Goal: Transaction & Acquisition: Purchase product/service

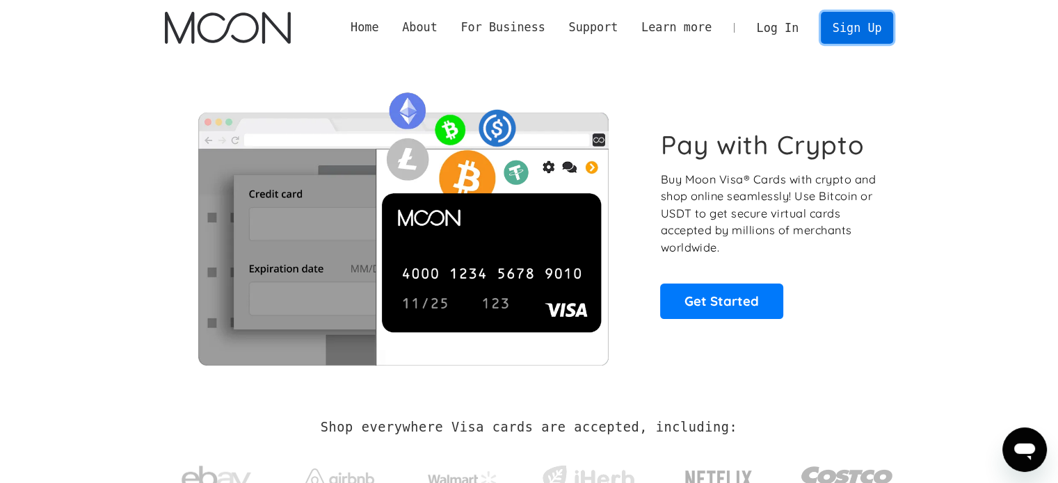
click at [874, 19] on link "Sign Up" at bounding box center [857, 27] width 72 height 31
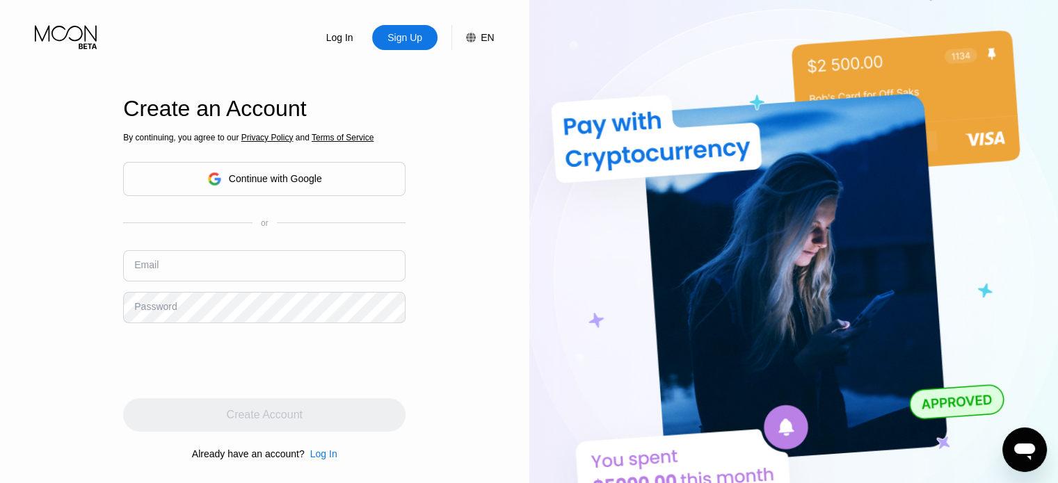
click at [266, 186] on div "Continue with Google" at bounding box center [264, 179] width 115 height 22
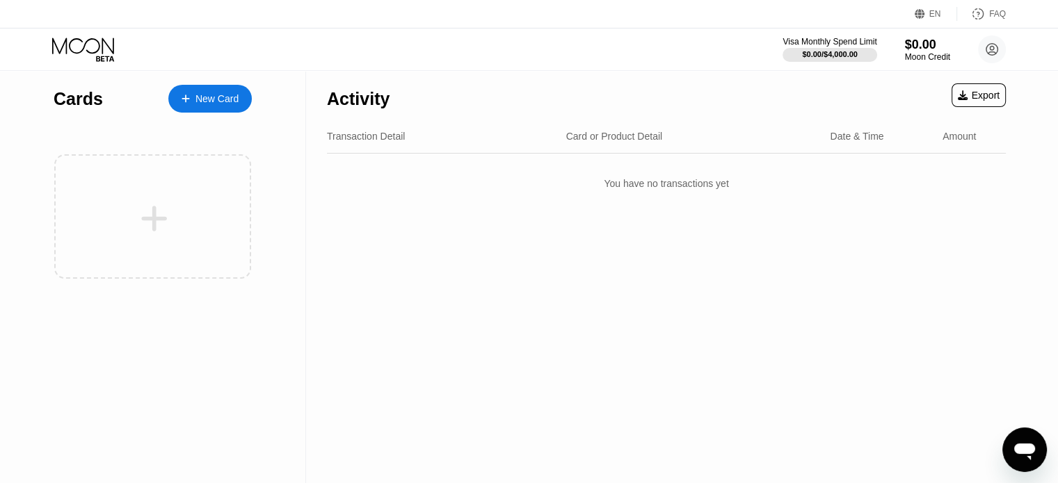
click at [36, 250] on div "Cards New Card" at bounding box center [153, 277] width 306 height 412
click at [182, 99] on icon at bounding box center [186, 99] width 8 height 8
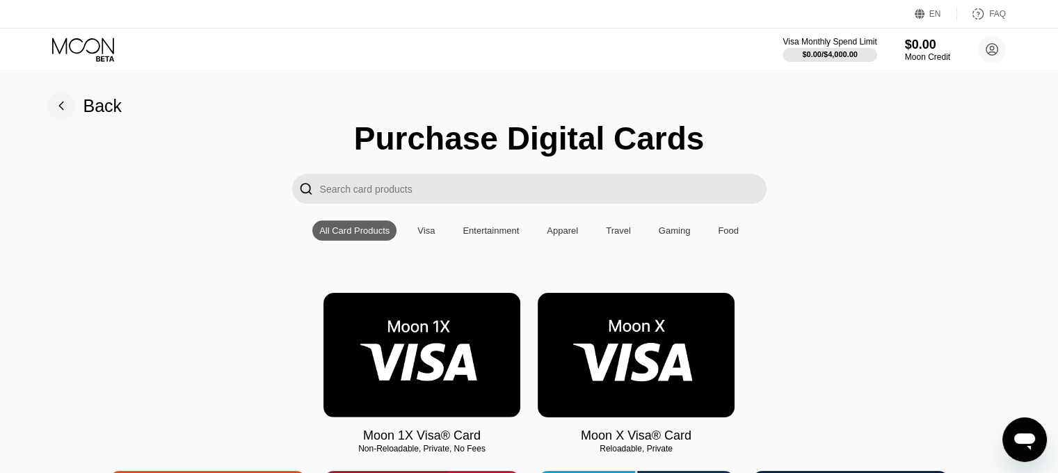
click at [702, 362] on img at bounding box center [636, 355] width 197 height 124
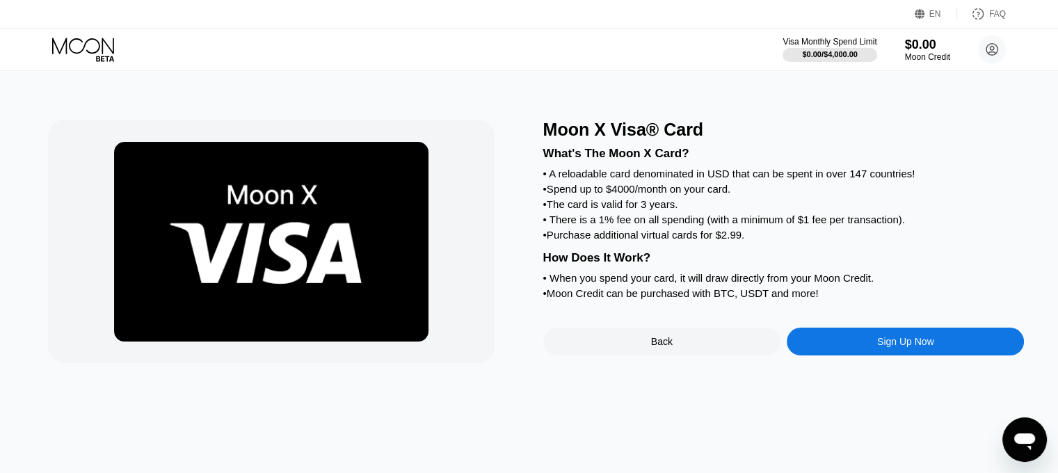
click at [860, 355] on div "Sign Up Now" at bounding box center [905, 342] width 237 height 28
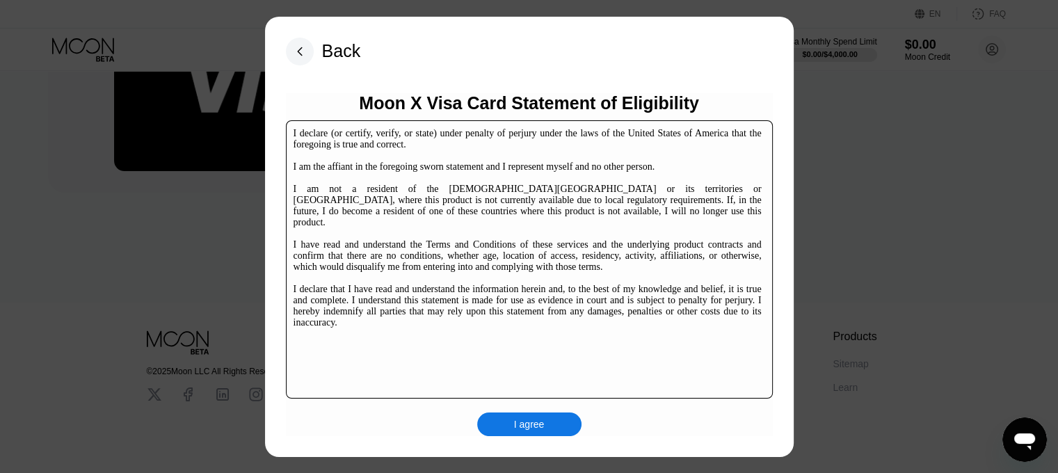
scroll to position [211, 0]
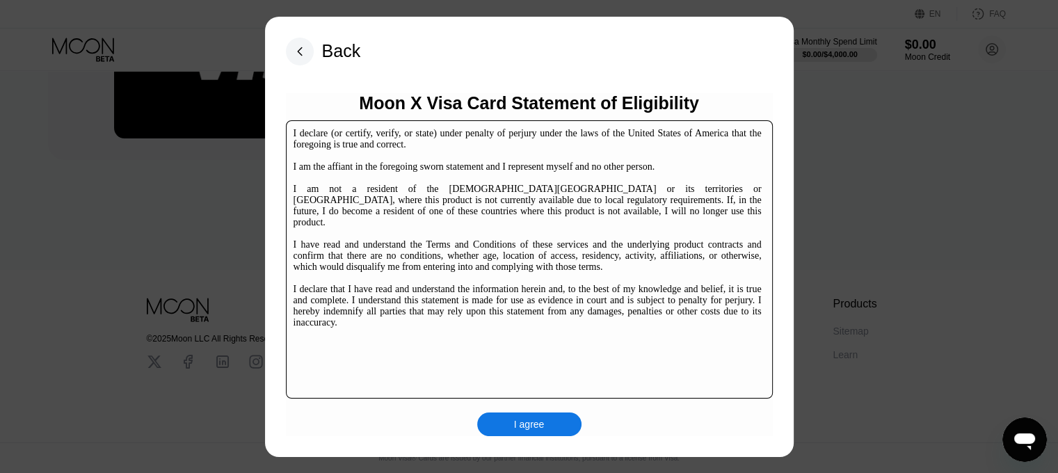
click at [533, 430] on div "I agree" at bounding box center [529, 424] width 31 height 13
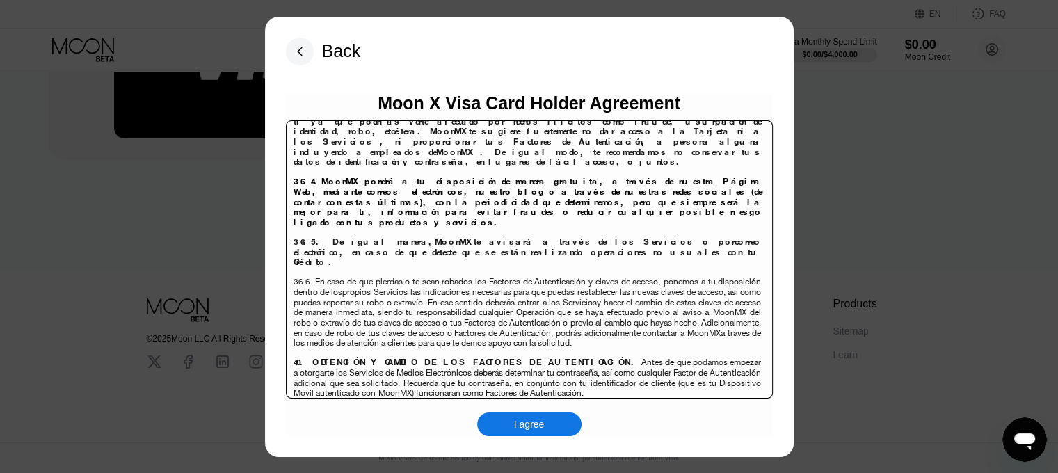
scroll to position [9022, 0]
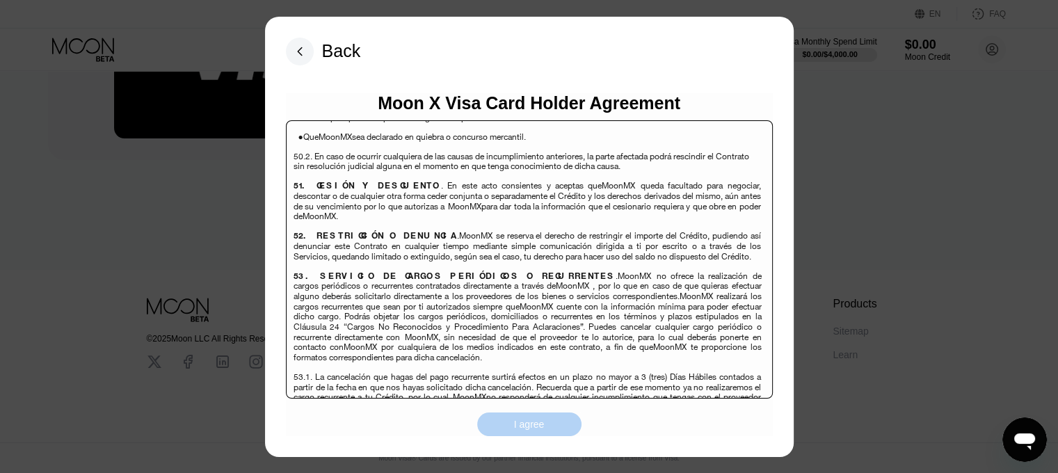
click at [504, 435] on div "I agree" at bounding box center [529, 424] width 104 height 24
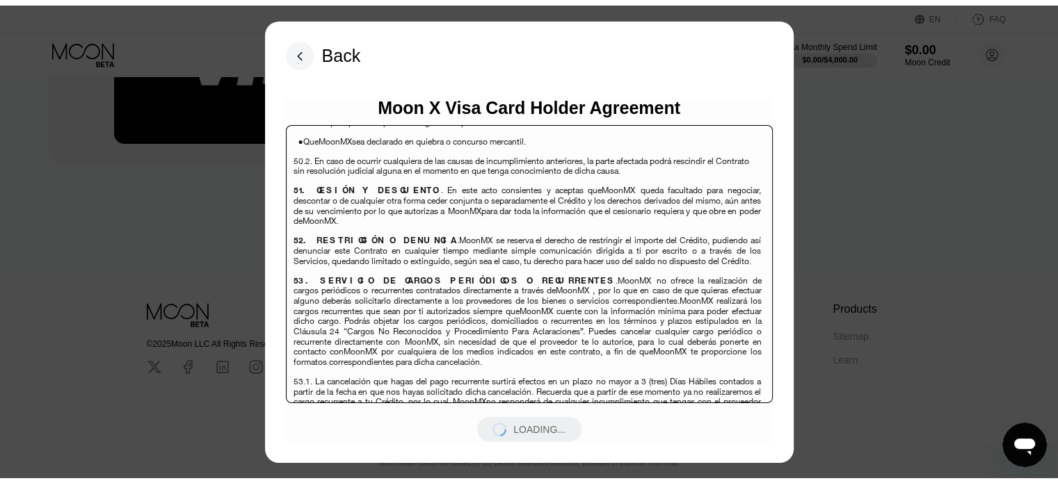
scroll to position [0, 0]
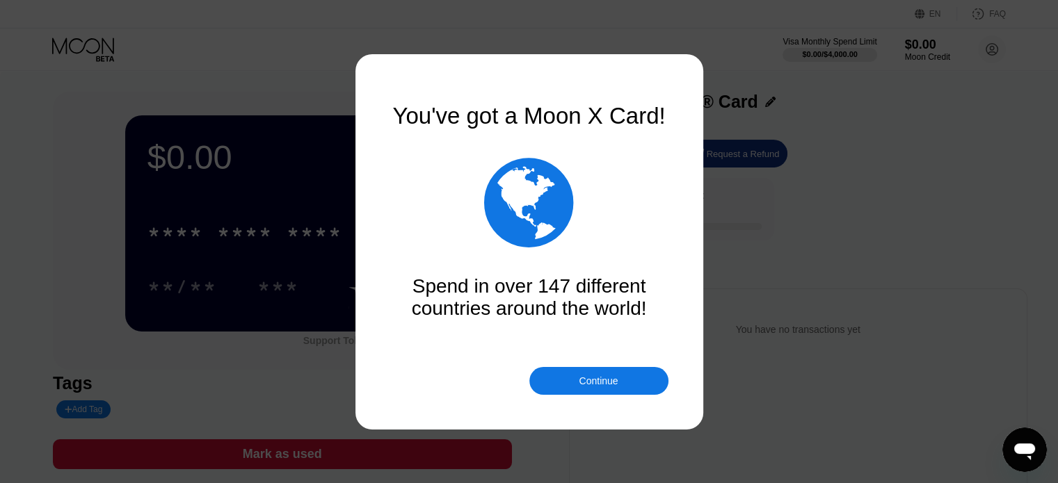
click at [604, 386] on div "Continue" at bounding box center [598, 381] width 39 height 11
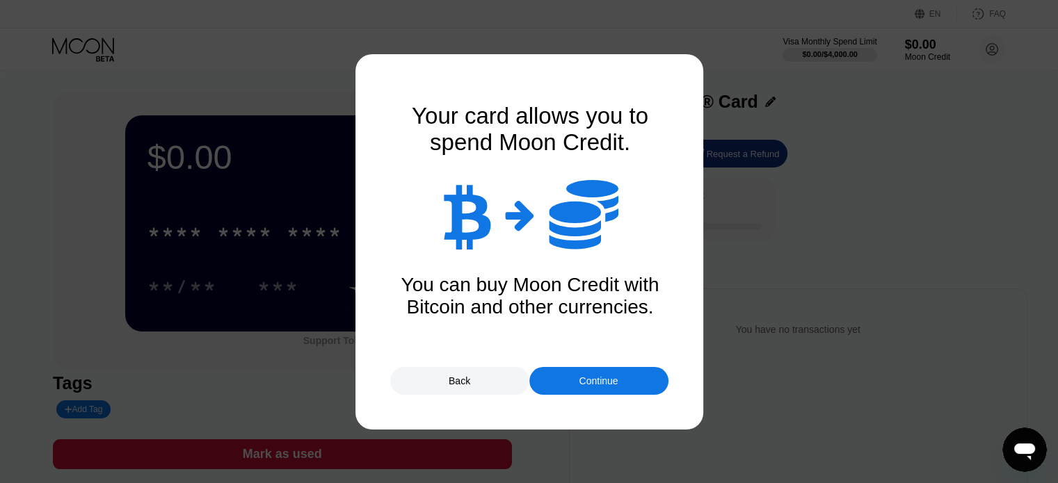
click at [604, 386] on div "Continue" at bounding box center [598, 381] width 39 height 11
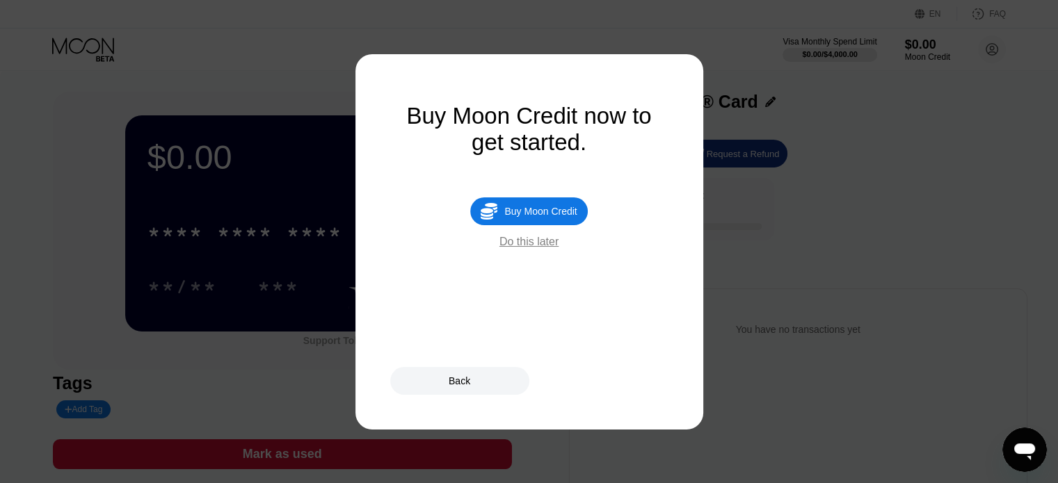
click at [534, 248] on div "Do this later" at bounding box center [528, 242] width 59 height 13
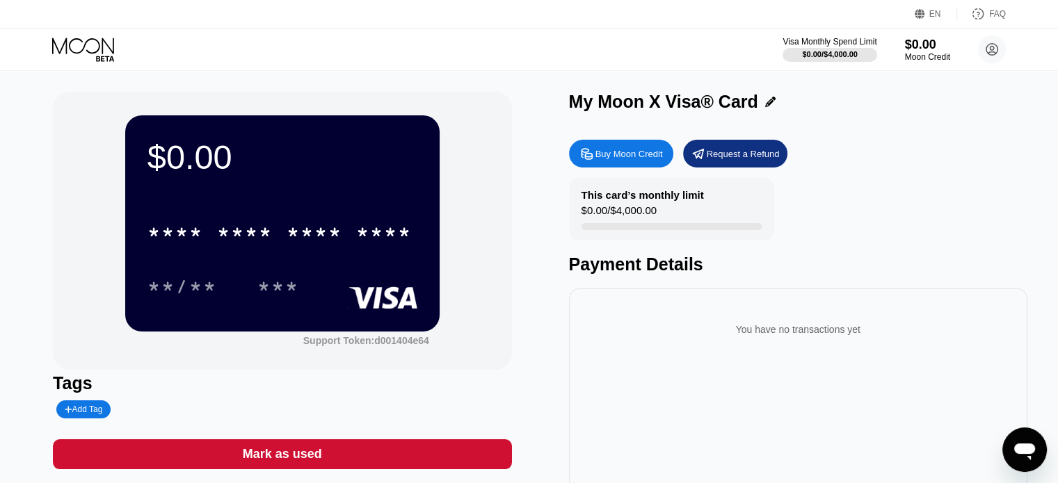
click at [41, 214] on div "$0.00 * * * * * * * * * * * * **** **/** *** Support Token: d001404e64 Tags Add…" at bounding box center [529, 319] width 1058 height 496
click at [0, 152] on div "$0.00 * * * * * * * * * * * * **** **/** *** Support Token: d001404e64 Tags Add…" at bounding box center [529, 319] width 1058 height 496
click at [0, 225] on div "$0.00 * * * * * * * * * * * * **** **/** *** Support Token: d001404e64 Tags Add…" at bounding box center [529, 319] width 1058 height 496
click at [616, 166] on div "Buy Moon Credit" at bounding box center [621, 154] width 104 height 28
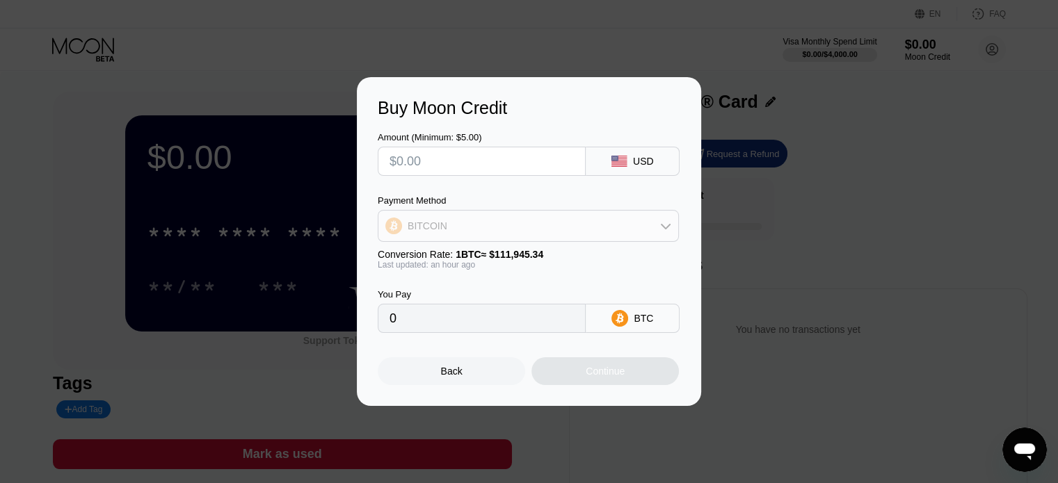
click at [573, 233] on div "BITCOIN" at bounding box center [528, 226] width 300 height 28
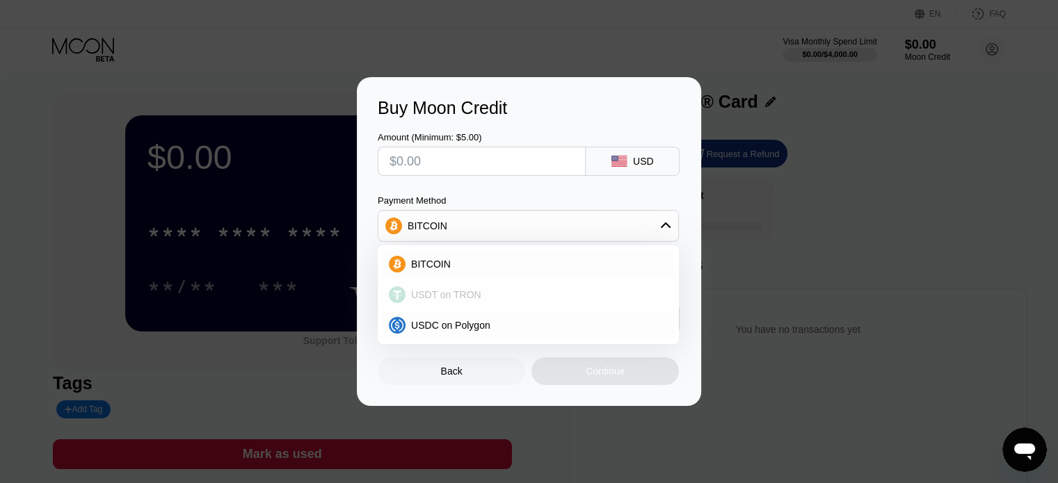
click at [453, 300] on span "USDT on TRON" at bounding box center [446, 294] width 70 height 11
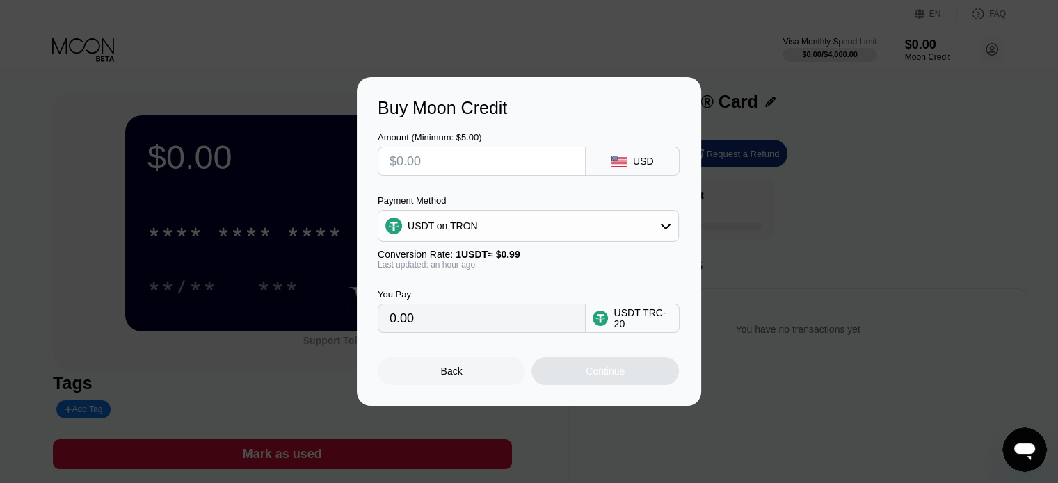
click at [532, 229] on div "USDT on TRON" at bounding box center [528, 226] width 300 height 28
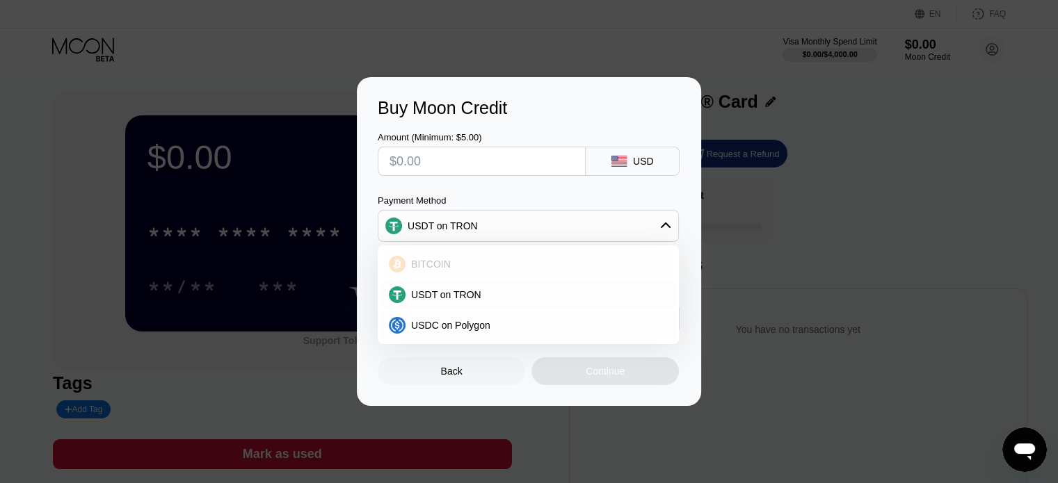
click at [504, 270] on div "BITCOIN" at bounding box center [536, 264] width 262 height 11
type input "0"
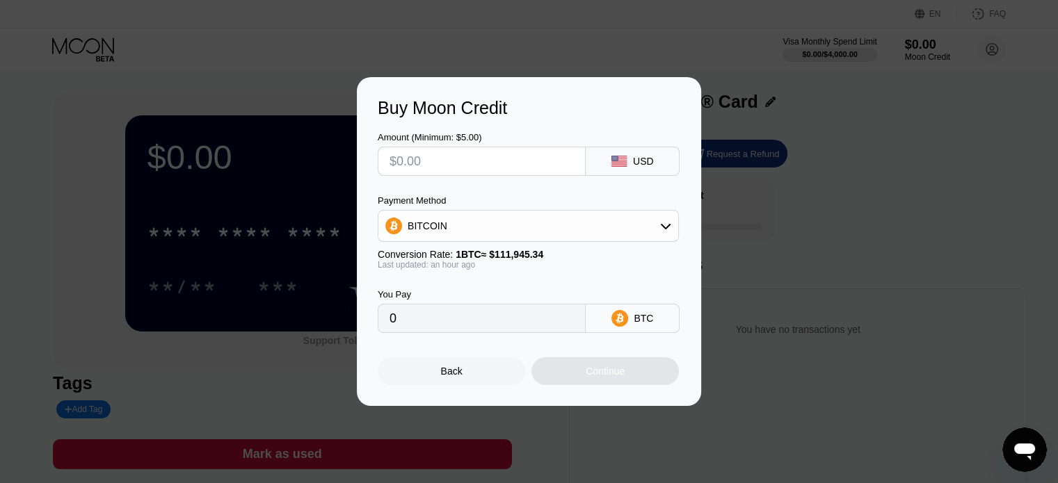
click at [446, 369] on div "Back" at bounding box center [451, 371] width 147 height 28
